Goal: Transaction & Acquisition: Purchase product/service

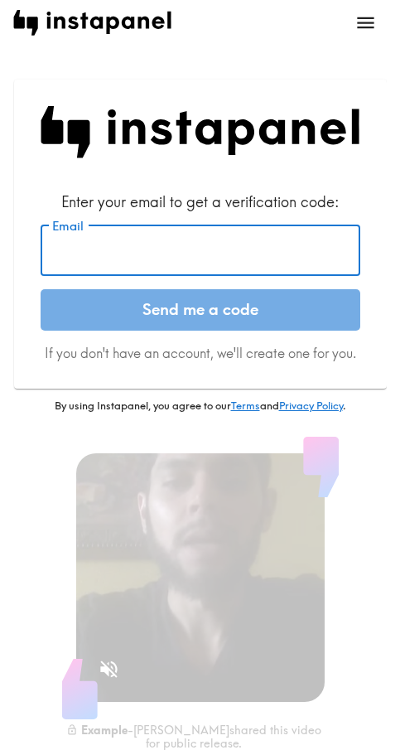
click at [176, 259] on input "Email" at bounding box center [201, 250] width 320 height 51
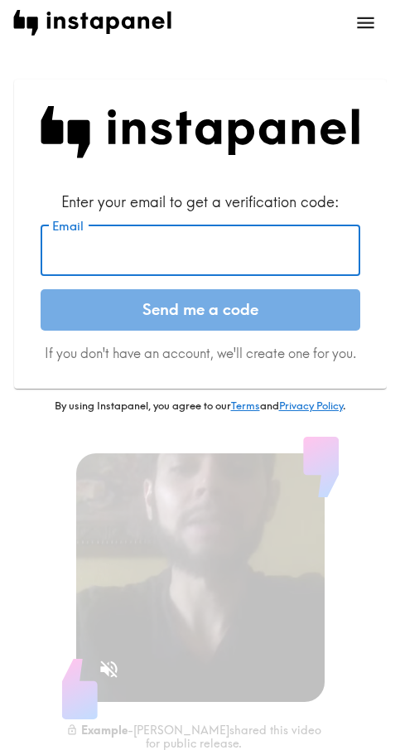
paste input "[EMAIL_ADDRESS][DOMAIN_NAME]"
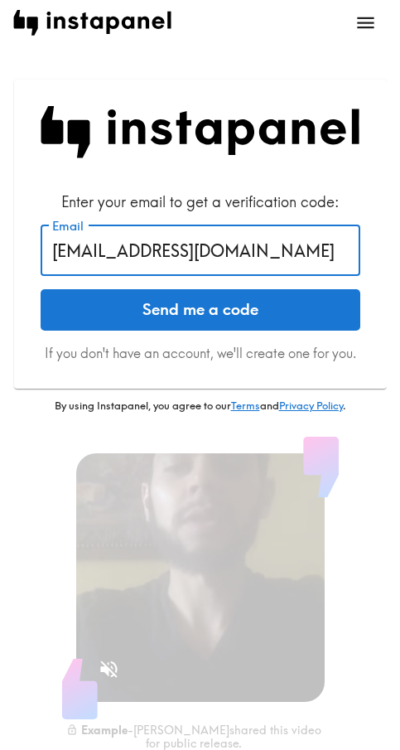
type input "[EMAIL_ADDRESS][DOMAIN_NAME]"
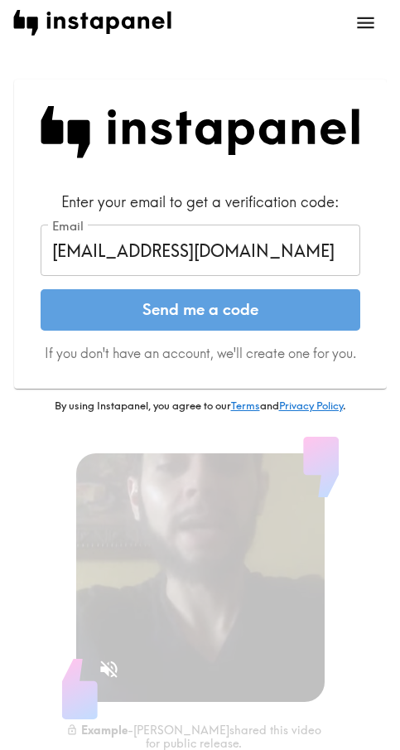
click at [160, 307] on button "Send me a code" at bounding box center [201, 309] width 320 height 41
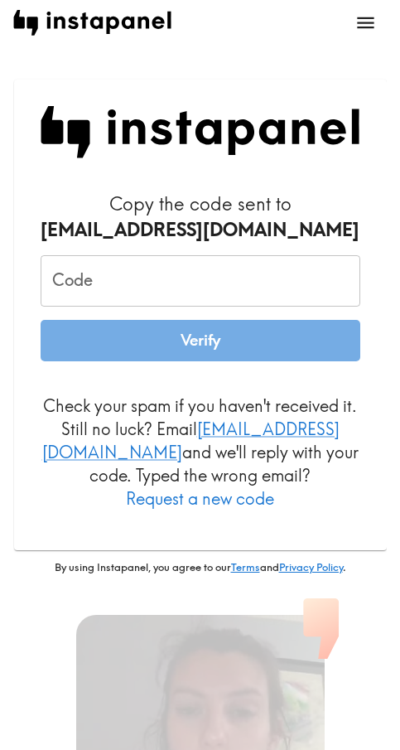
click at [232, 279] on input "Code" at bounding box center [201, 280] width 320 height 51
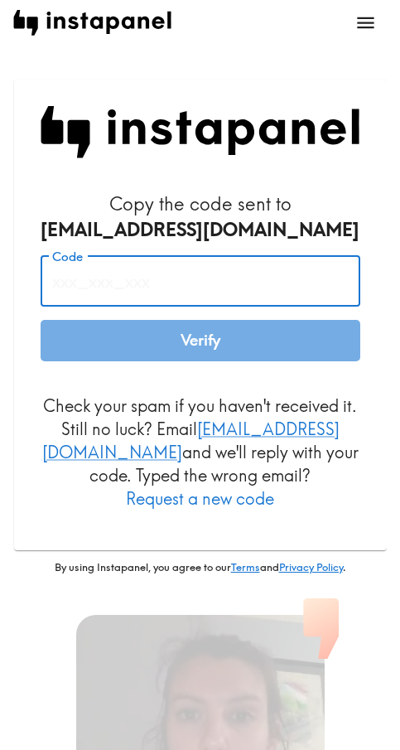
paste input "U6M_gJ2_Hgj"
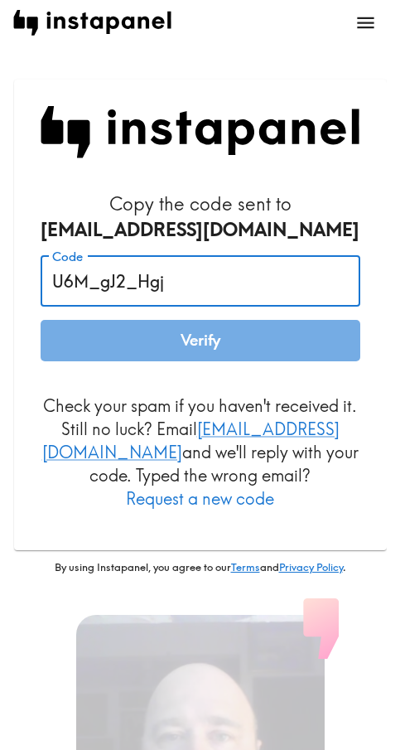
type input "U6M_gJ2_Hgj"
click at [153, 338] on button "Verify" at bounding box center [201, 340] width 320 height 41
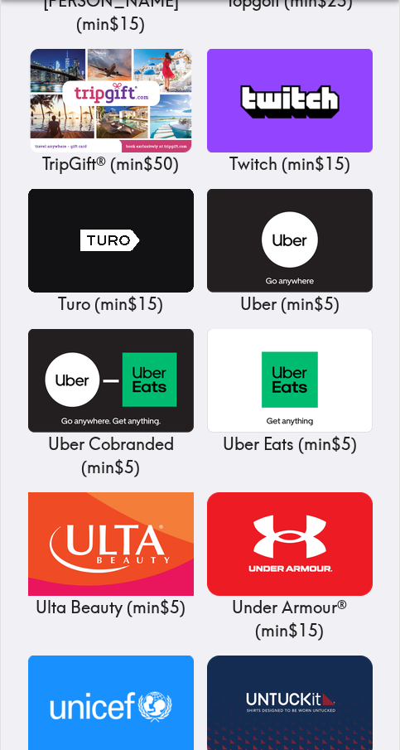
scroll to position [19793, 0]
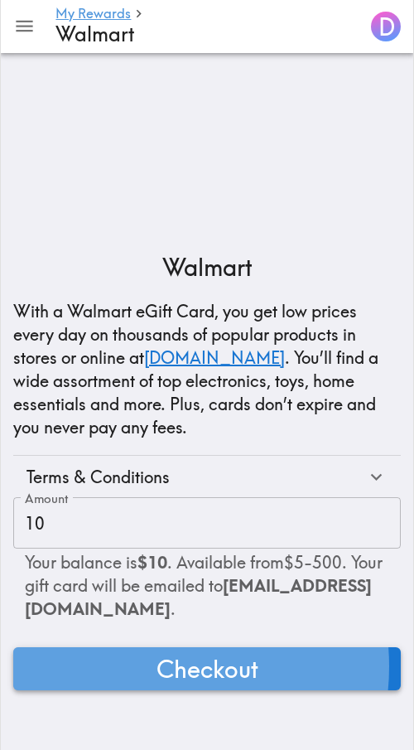
click at [157, 666] on span "Checkout" at bounding box center [208, 668] width 102 height 33
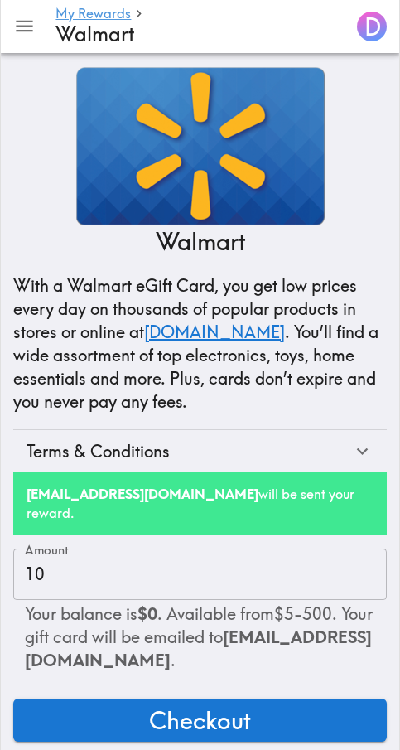
scroll to position [40, 0]
